Goal: Information Seeking & Learning: Learn about a topic

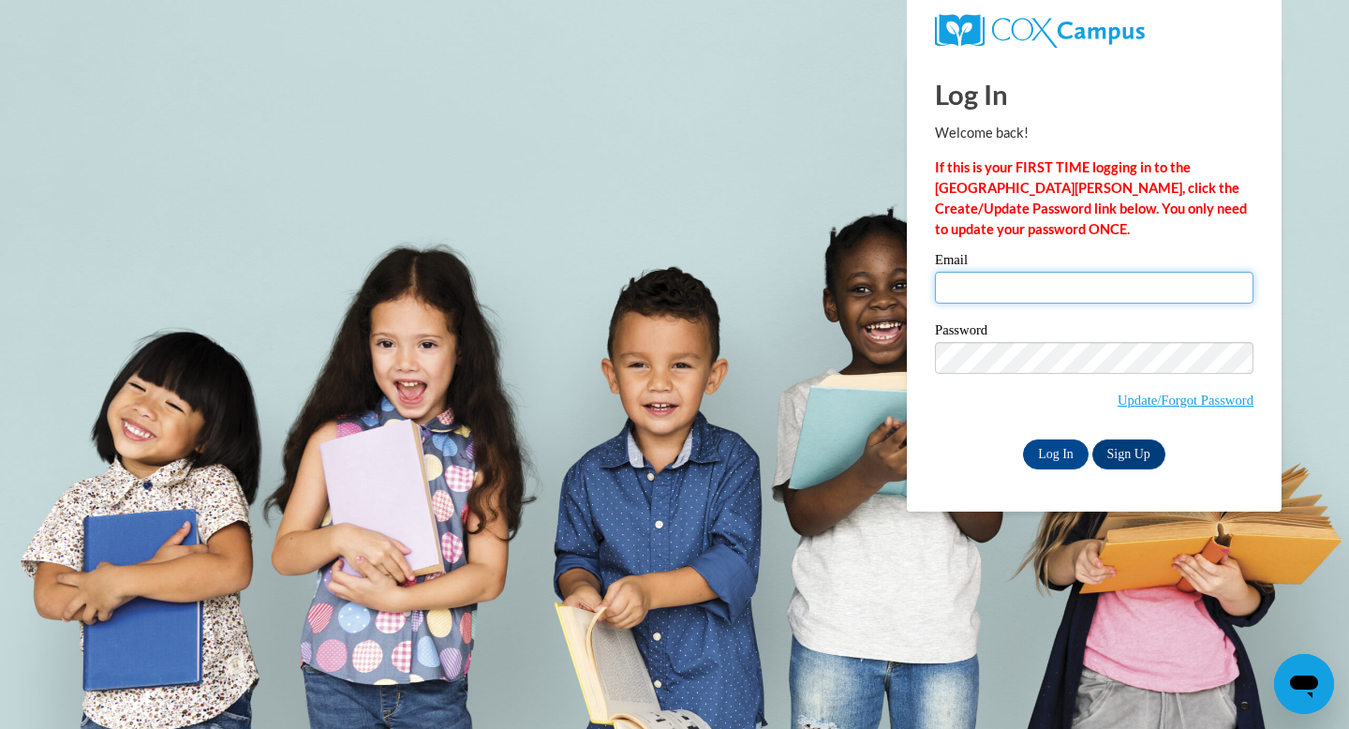
click at [971, 297] on input "Email" at bounding box center [1094, 288] width 319 height 32
type input "abush@sasd.net"
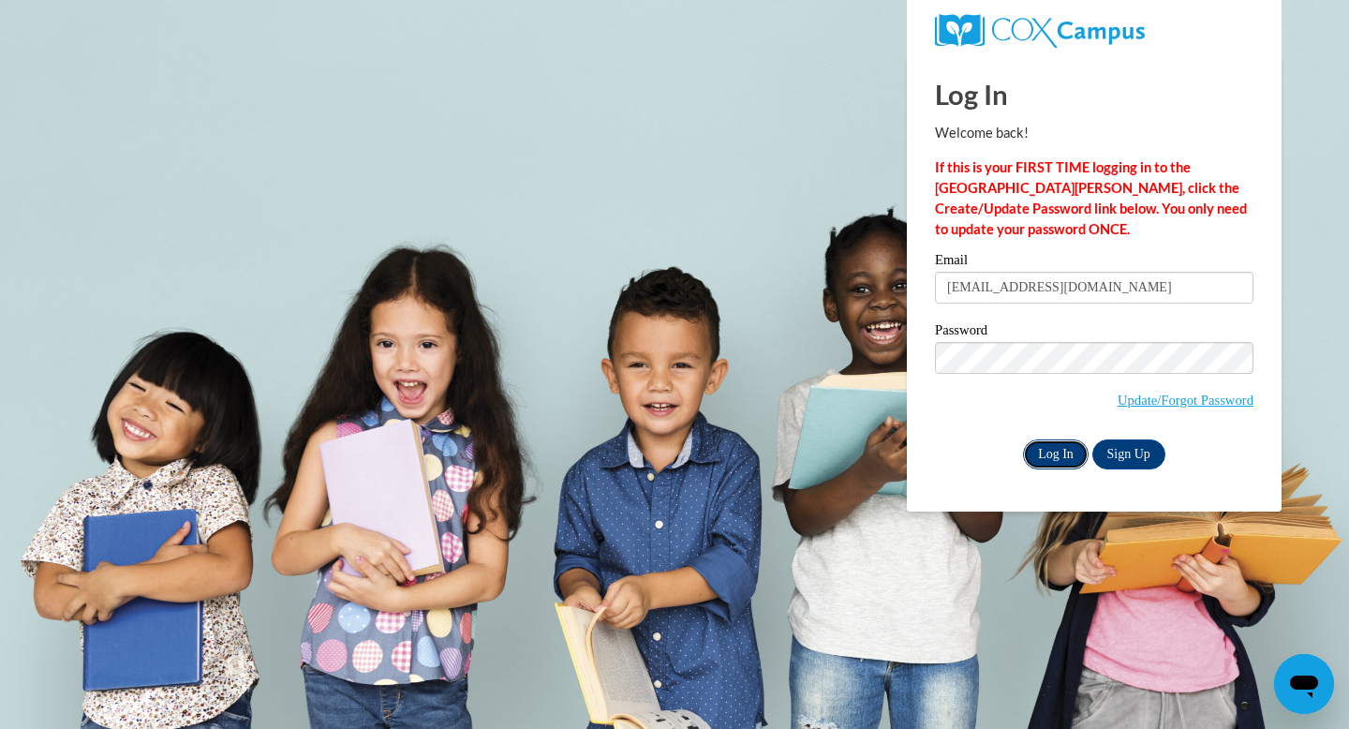
click at [1062, 461] on input "Log In" at bounding box center [1056, 454] width 66 height 30
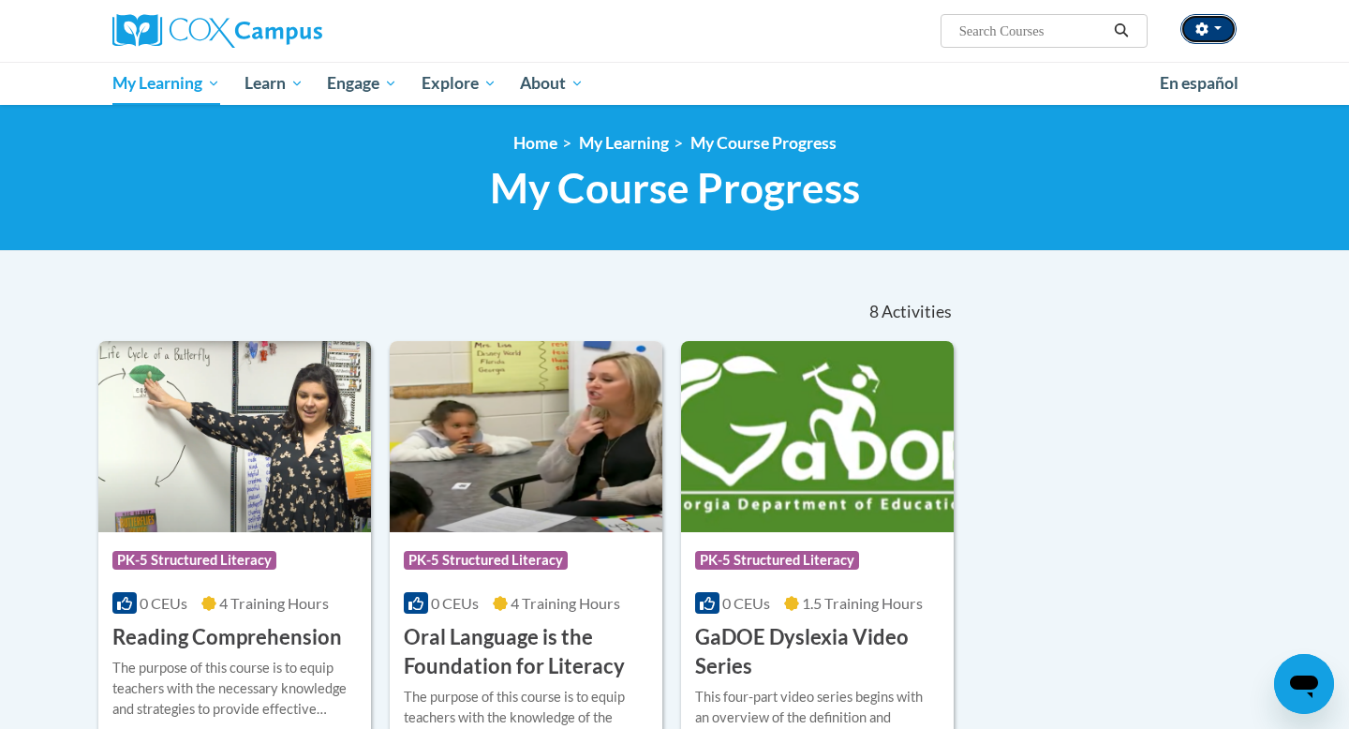
click at [1210, 25] on button "button" at bounding box center [1209, 29] width 56 height 30
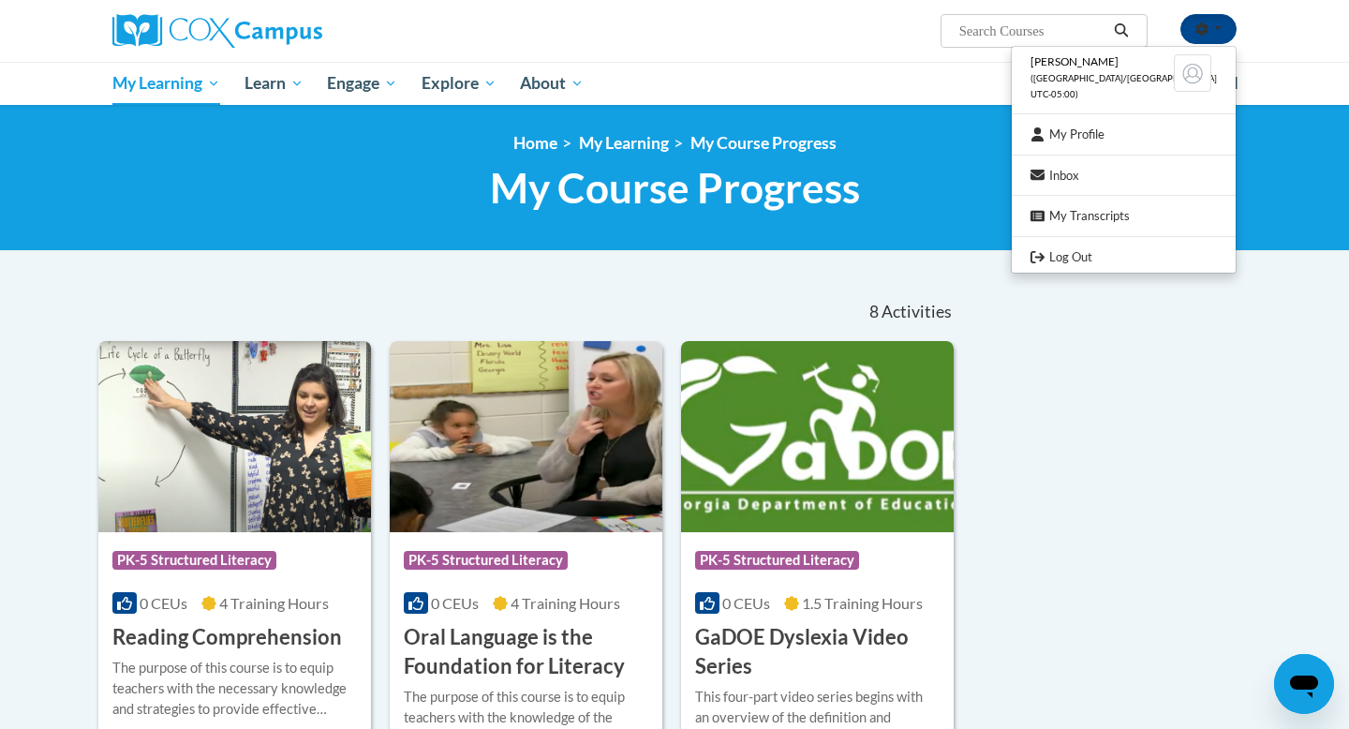
click at [769, 33] on div "Amber Bush (America/Chicago UTC-05:00) My Profile Inbox My Transcripts Log Out …" at bounding box center [867, 24] width 768 height 48
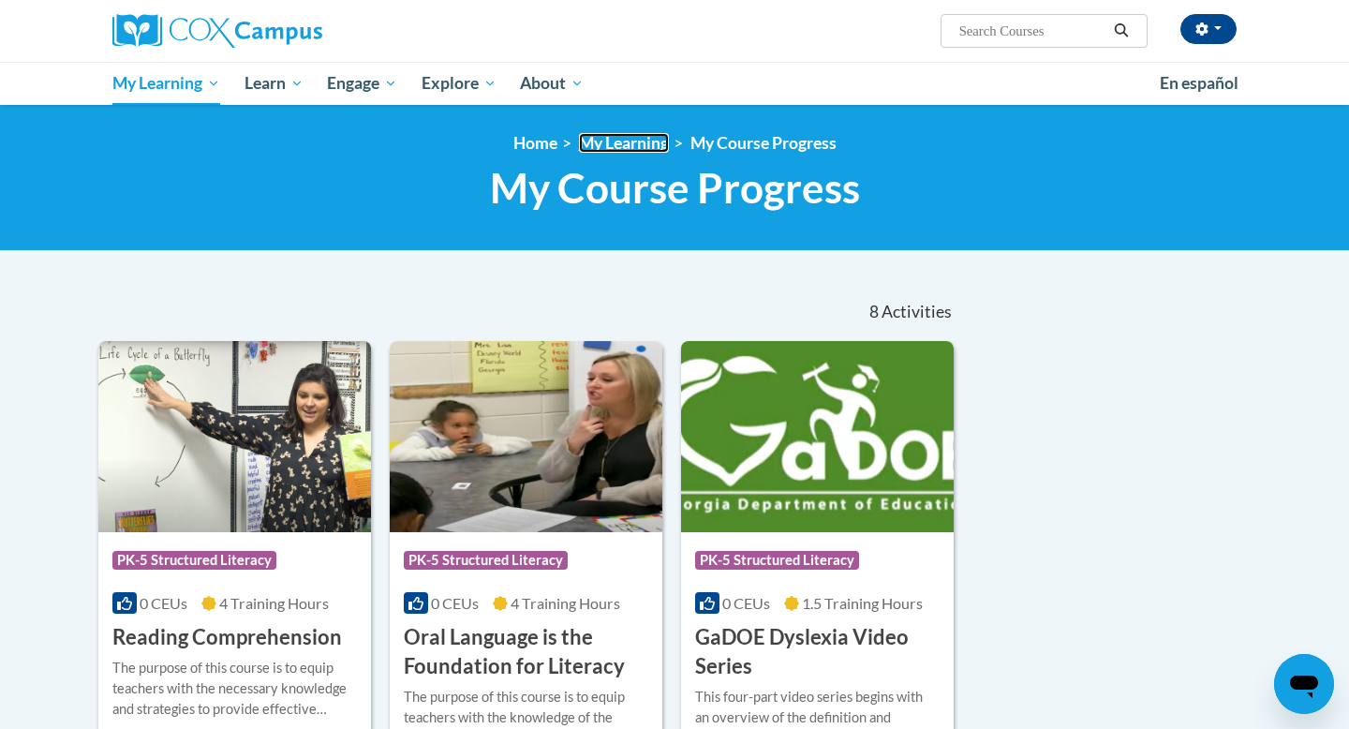
click at [643, 150] on link "My Learning" at bounding box center [624, 143] width 90 height 20
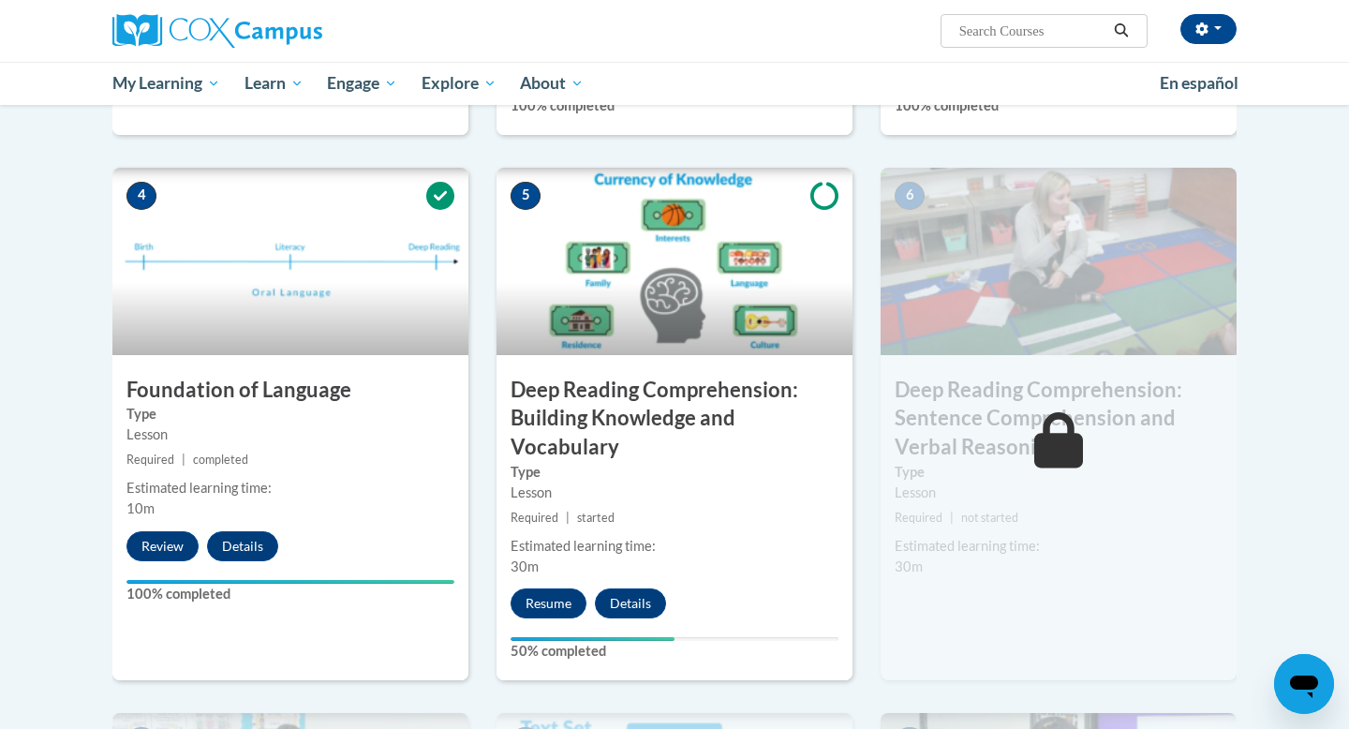
scroll to position [872, 0]
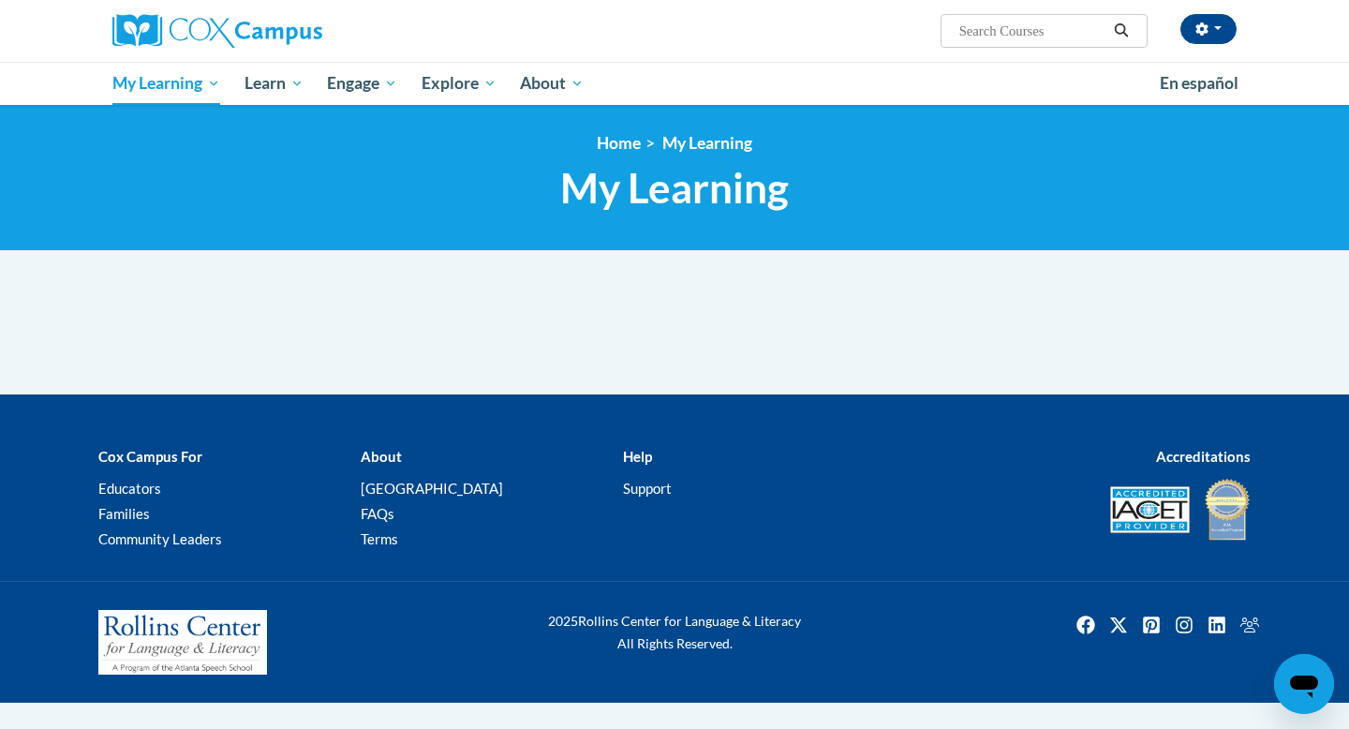
click at [613, 153] on li "Home" at bounding box center [619, 143] width 44 height 21
click at [615, 142] on link "Home" at bounding box center [619, 143] width 44 height 20
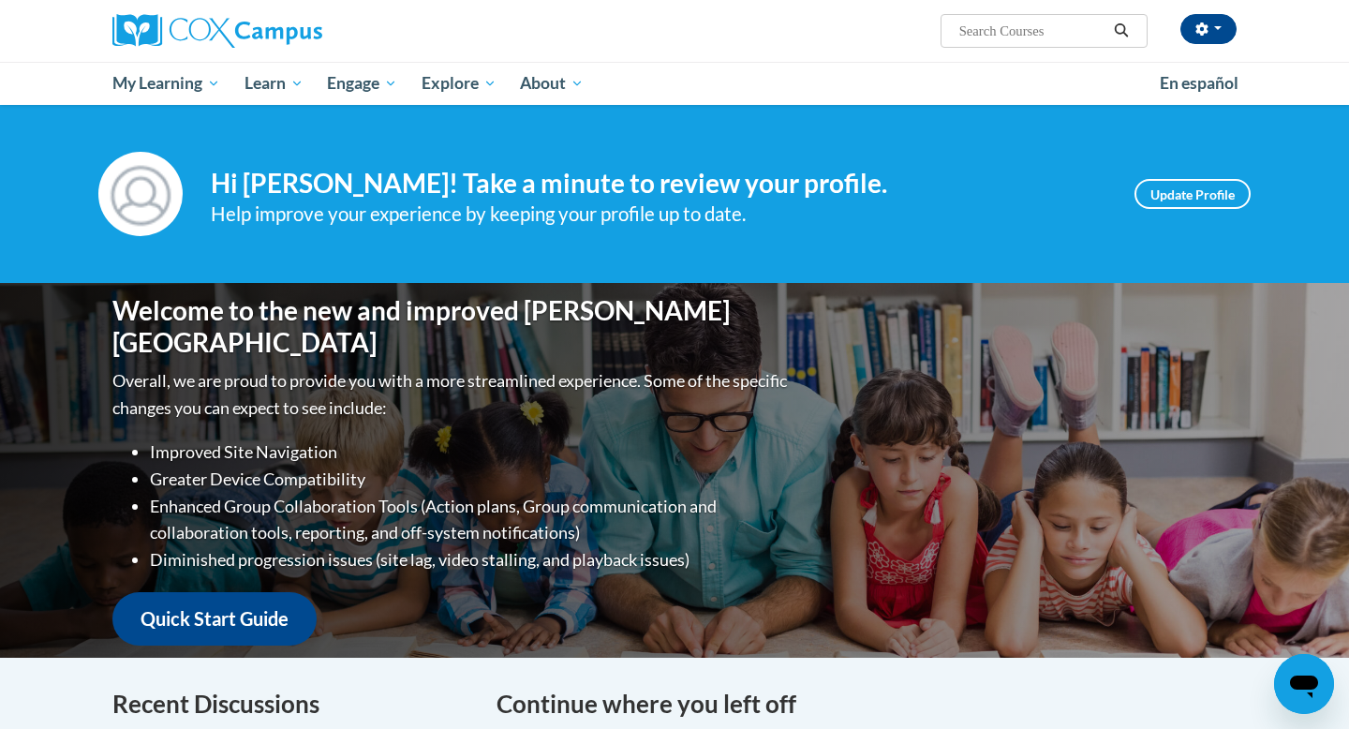
click at [1000, 34] on input "Search..." at bounding box center [1033, 31] width 150 height 22
type input "vocabulary"
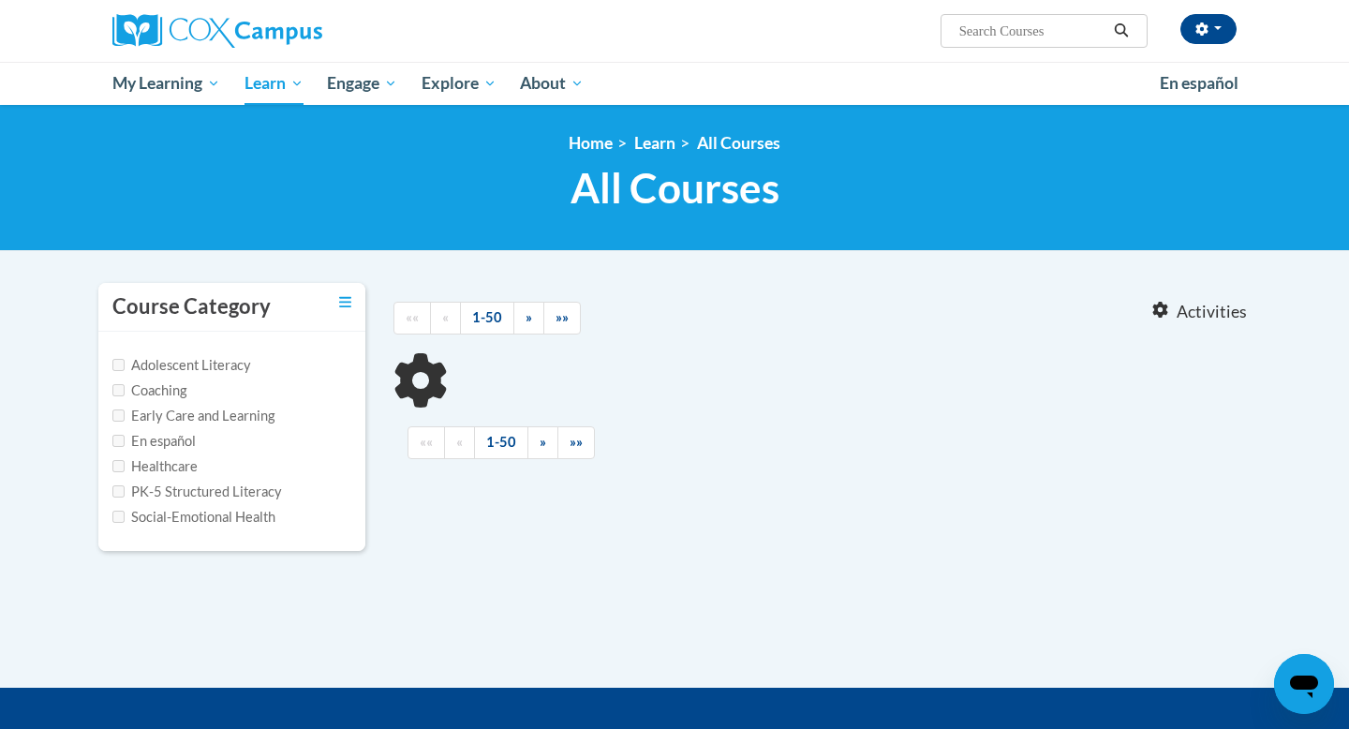
type input "vocabulary"
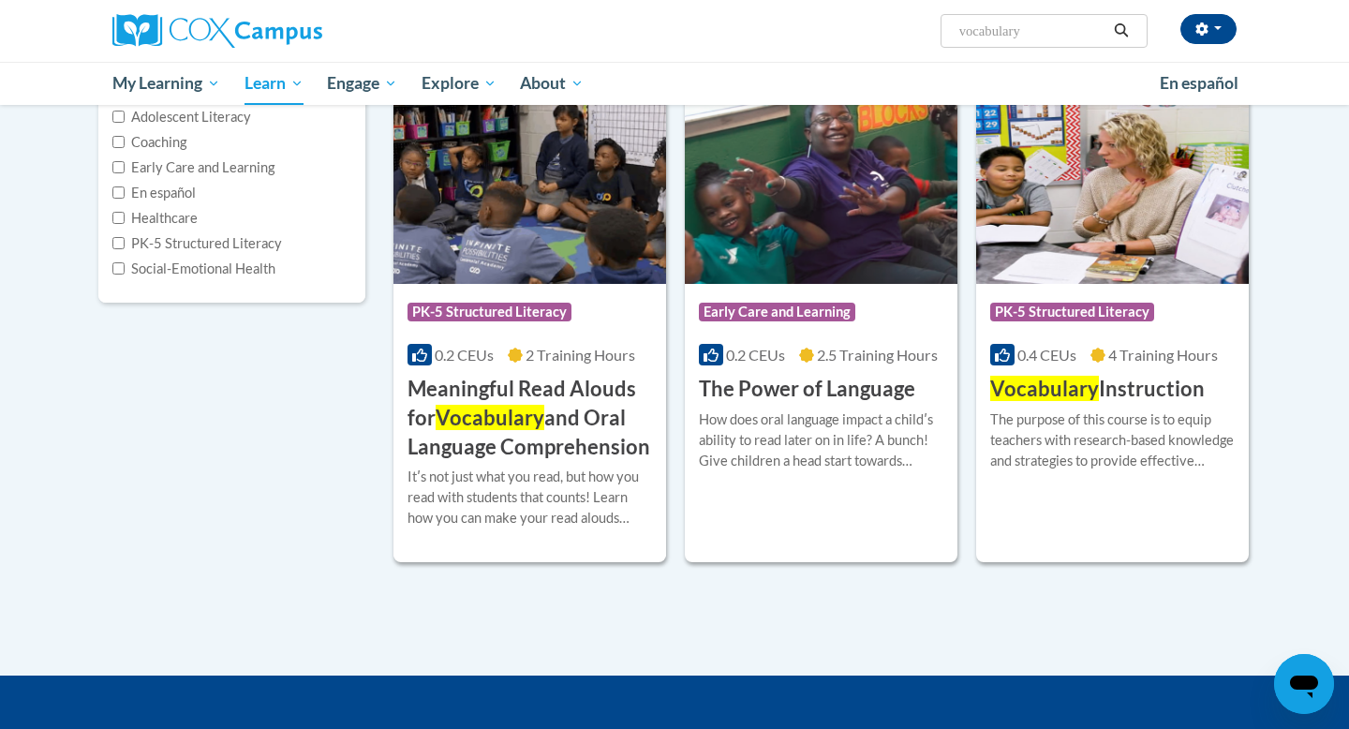
scroll to position [249, 0]
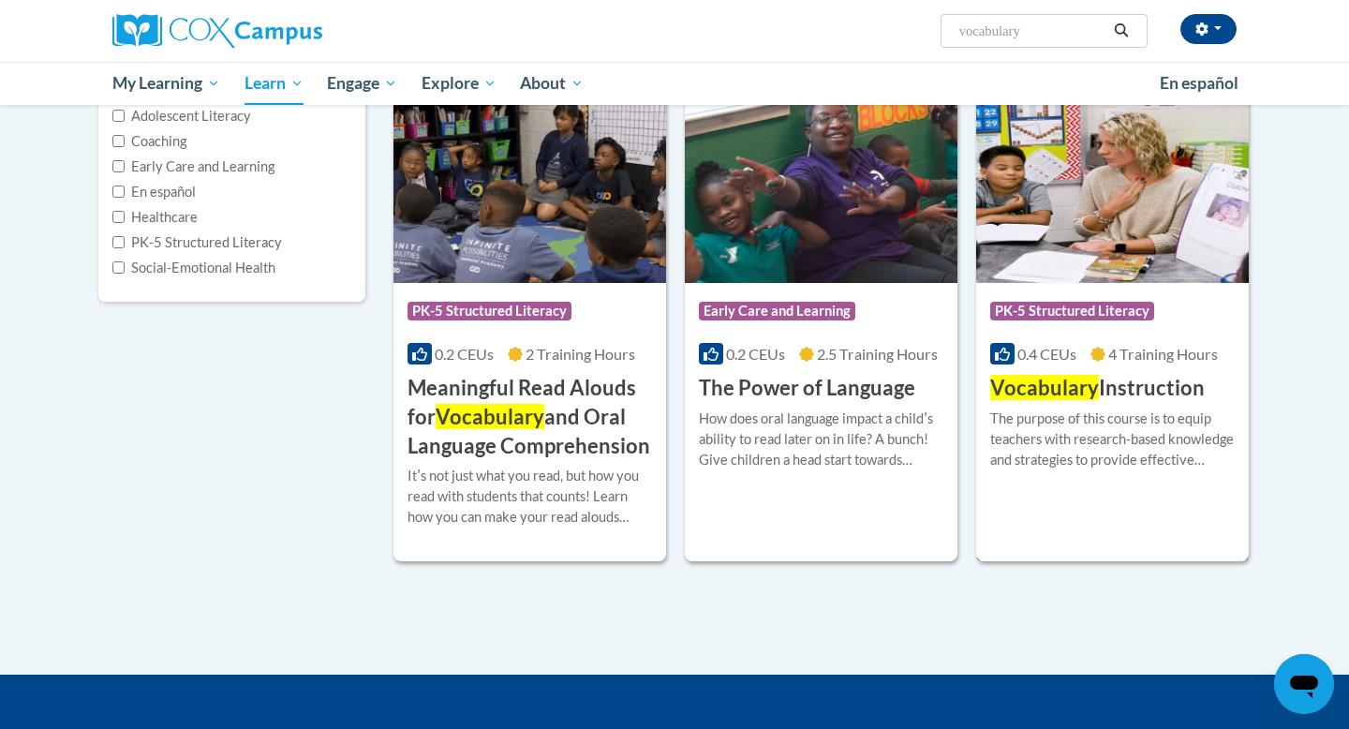
click at [1155, 390] on h3 "Vocabulary Instruction" at bounding box center [1097, 388] width 215 height 29
